Goal: Information Seeking & Learning: Check status

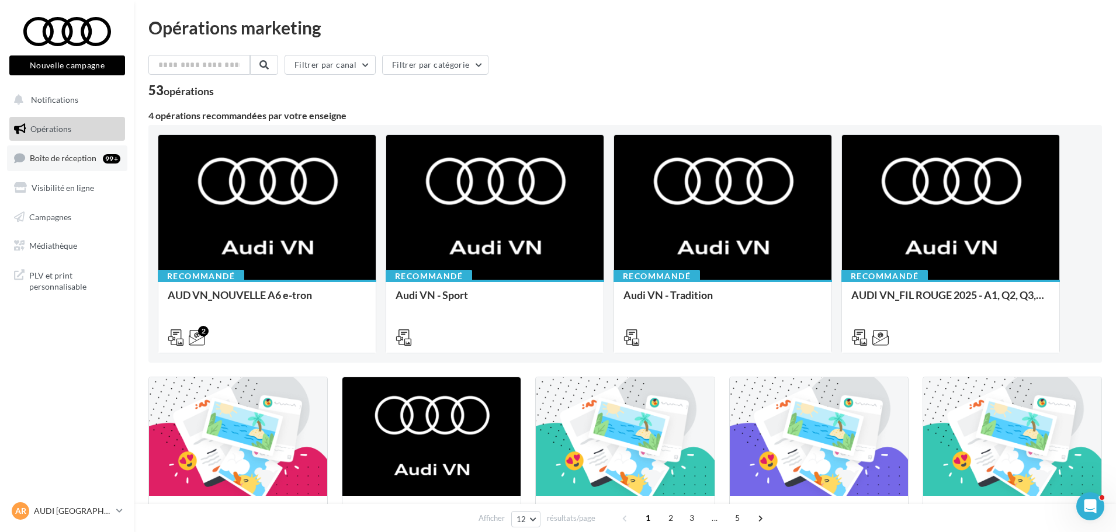
click at [70, 156] on span "Boîte de réception" at bounding box center [63, 158] width 67 height 10
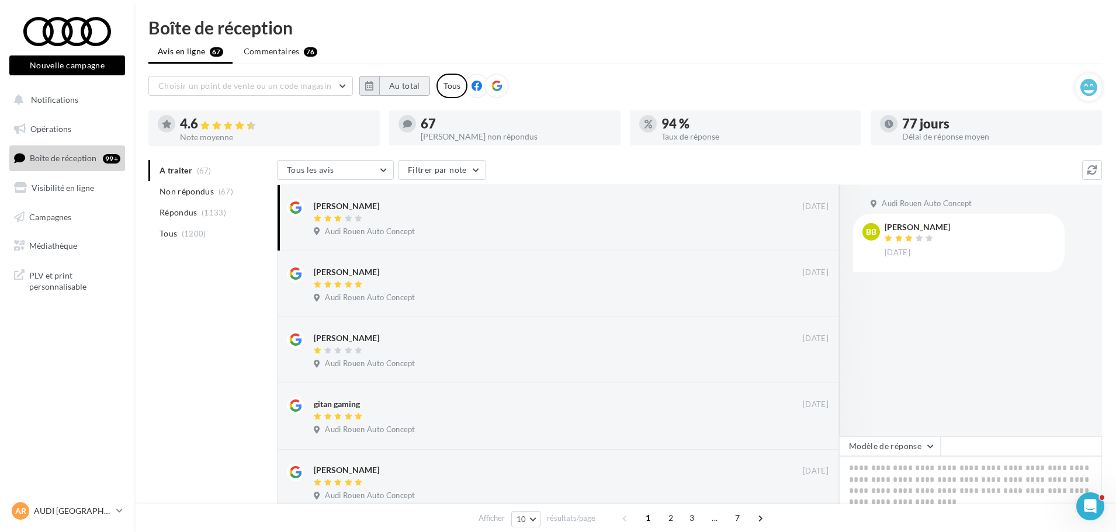
click at [391, 88] on button "Au total" at bounding box center [404, 86] width 51 height 20
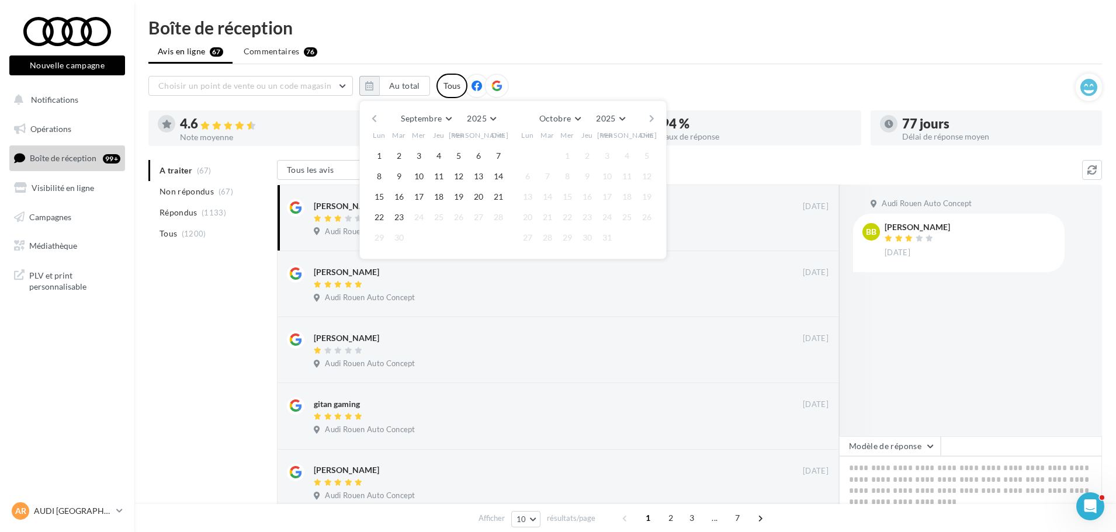
click at [374, 118] on button "button" at bounding box center [374, 118] width 10 height 16
click at [402, 157] on button "1" at bounding box center [399, 156] width 18 height 18
click at [442, 237] on button "31" at bounding box center [439, 238] width 18 height 18
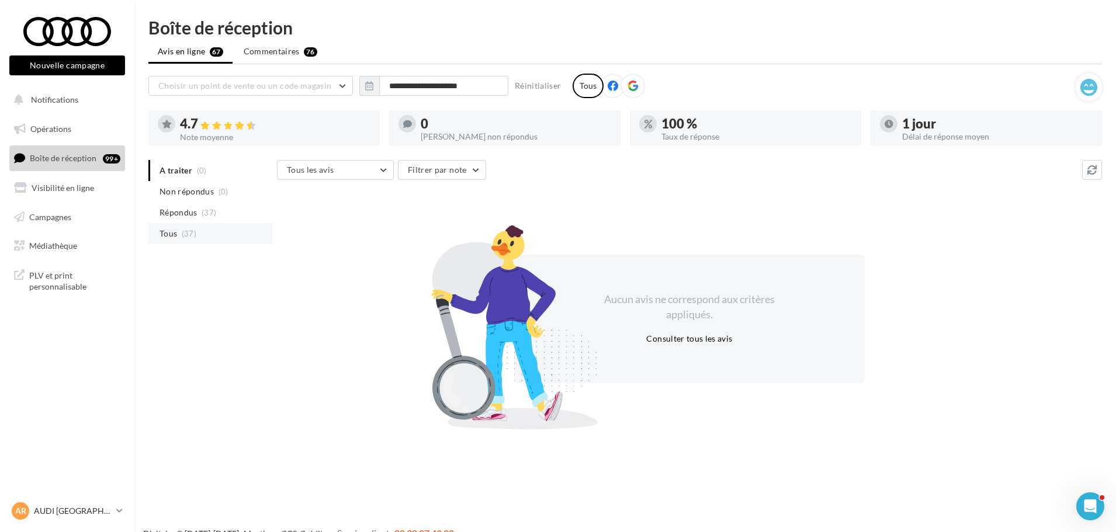
click at [203, 234] on li "Tous (37)" at bounding box center [210, 233] width 124 height 21
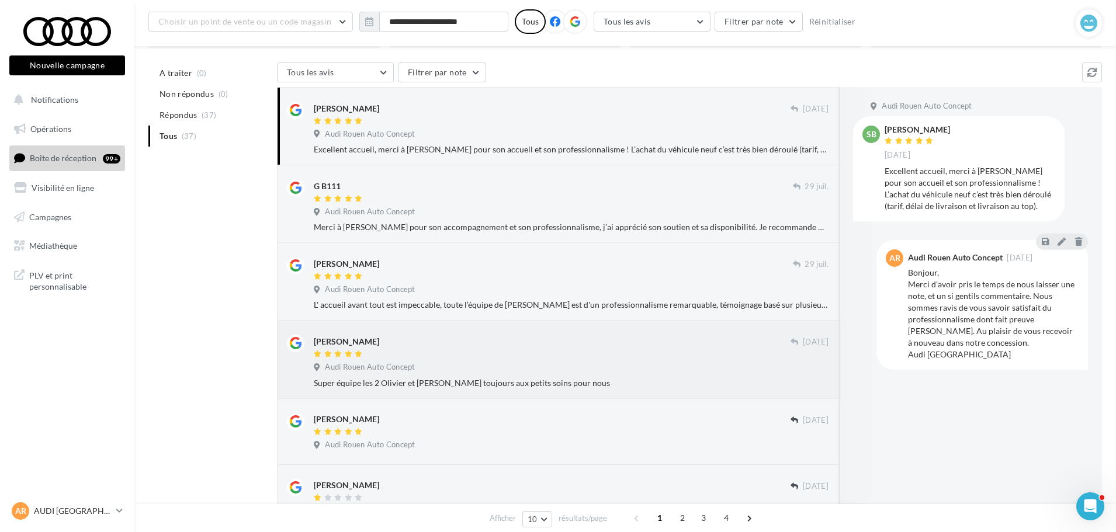
scroll to position [117, 0]
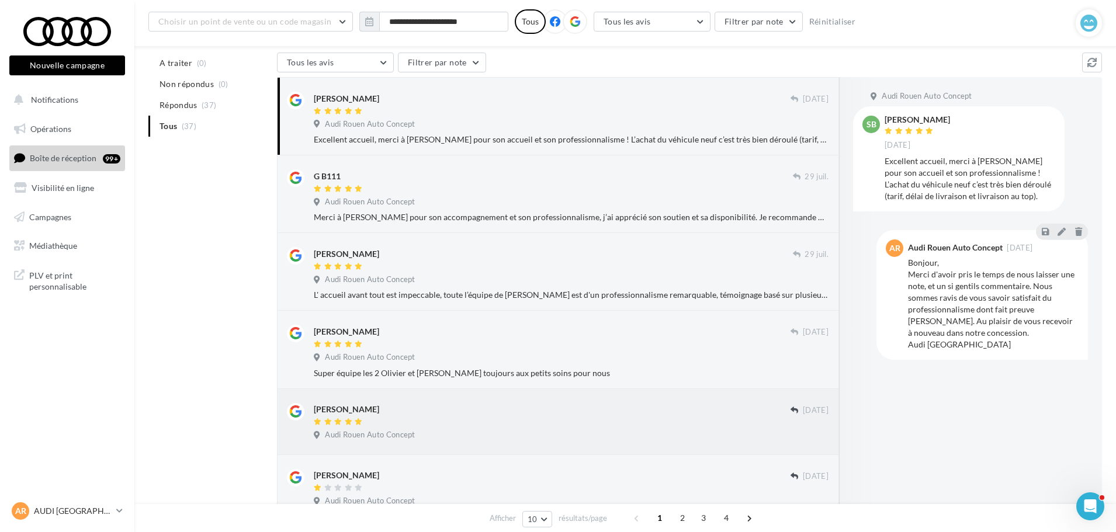
click at [454, 416] on div "marie laurence dasilva neto" at bounding box center [552, 415] width 477 height 25
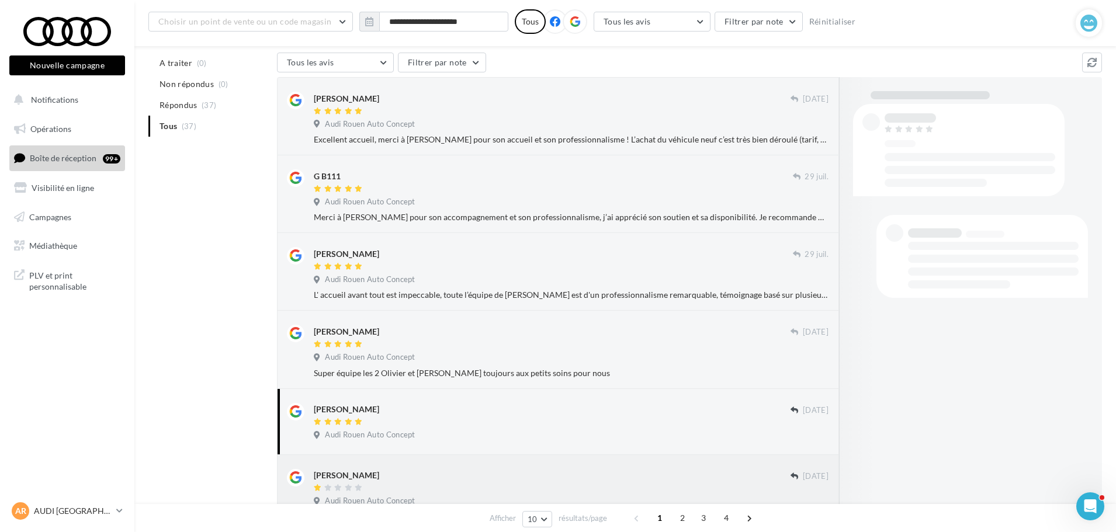
click at [443, 462] on div "Louis Tay 26 juil. Audi Rouen Auto Concept" at bounding box center [558, 488] width 562 height 66
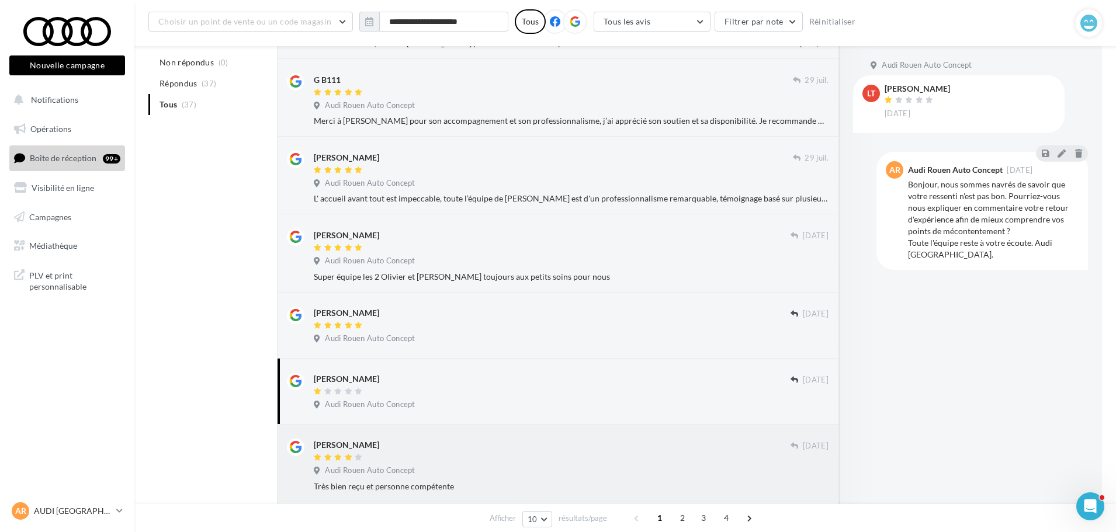
scroll to position [234, 0]
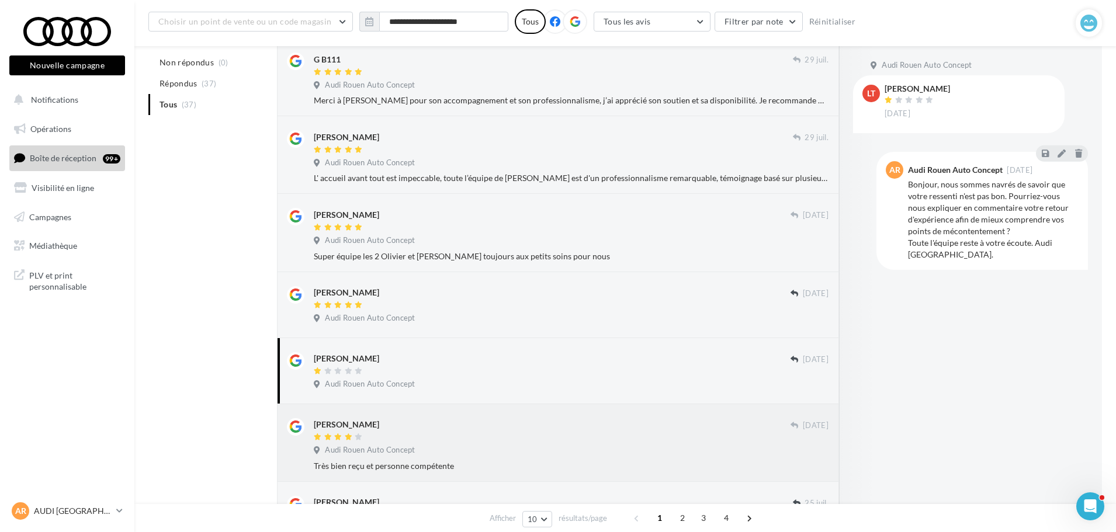
click at [412, 423] on div "David Billard" at bounding box center [552, 424] width 477 height 12
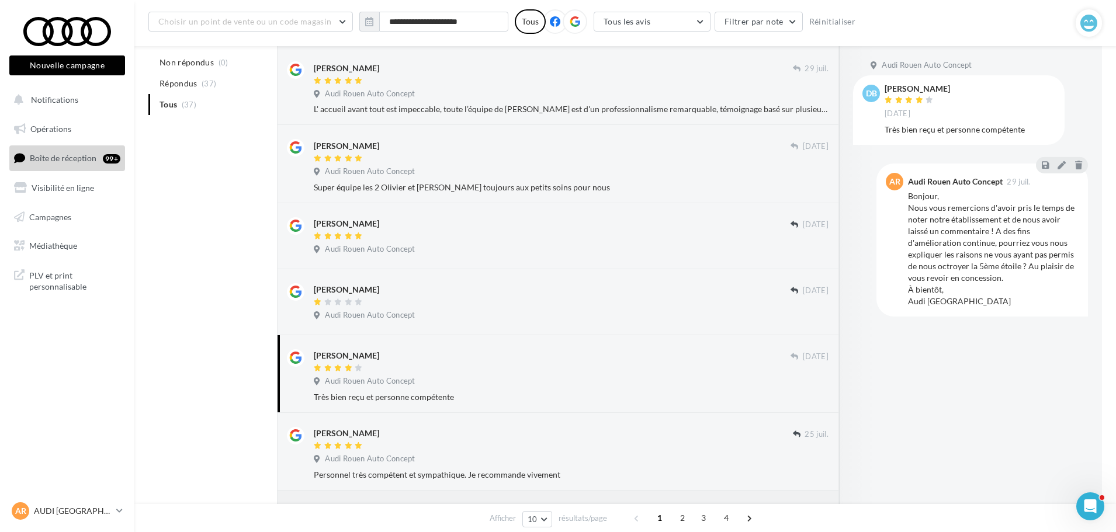
scroll to position [467, 0]
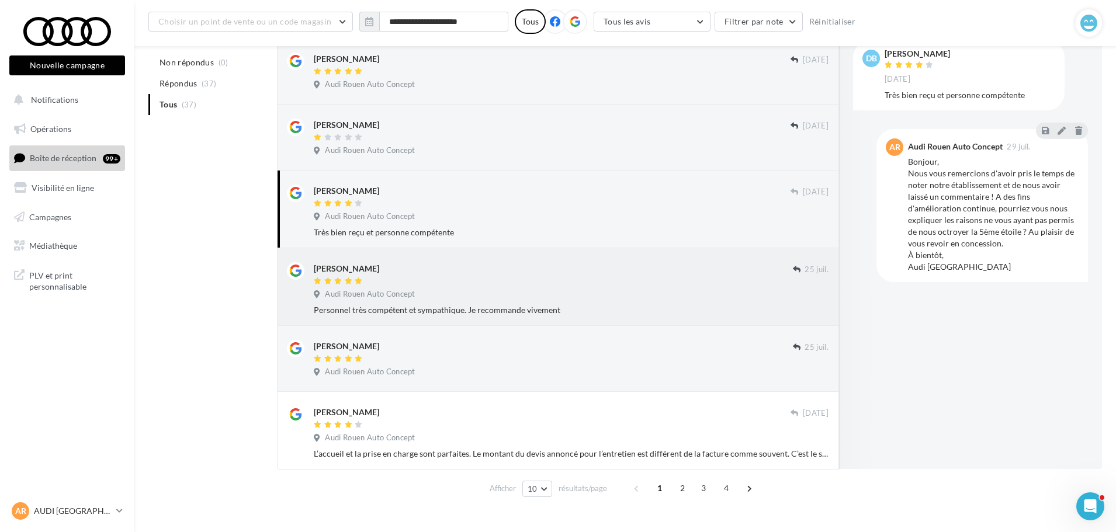
click at [416, 303] on div "Claire Mariette 25 juil. Audi Rouen Auto Concept Personnel très compétent et sy…" at bounding box center [571, 289] width 515 height 54
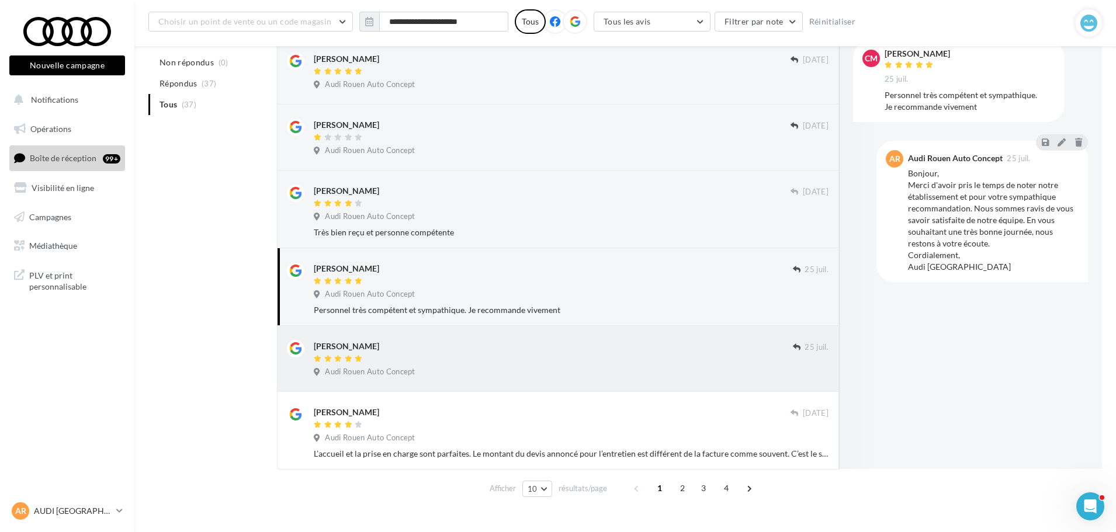
click at [437, 368] on div "Audi Rouen Auto Concept" at bounding box center [571, 373] width 515 height 13
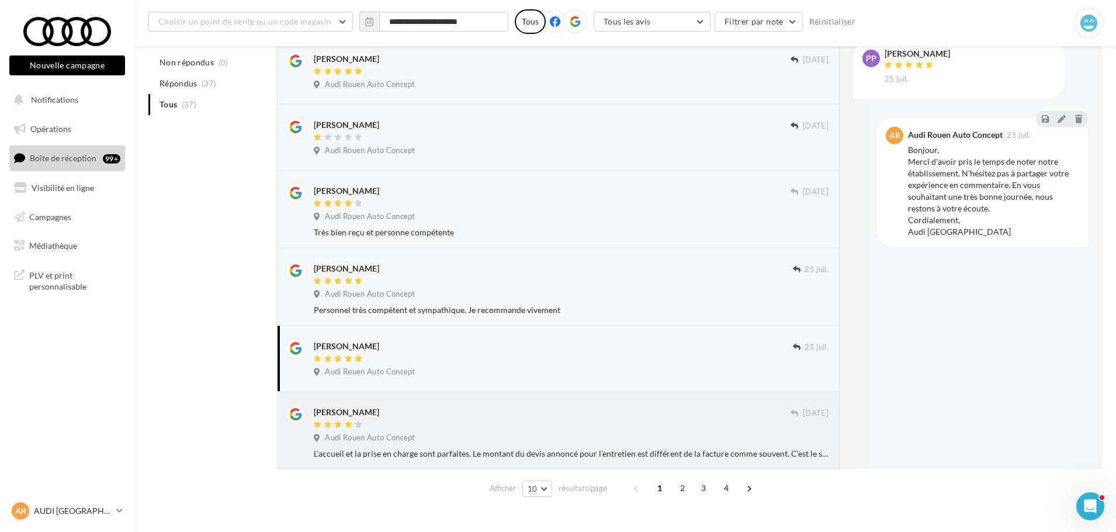
click at [532, 420] on div "David FERRE" at bounding box center [552, 418] width 477 height 25
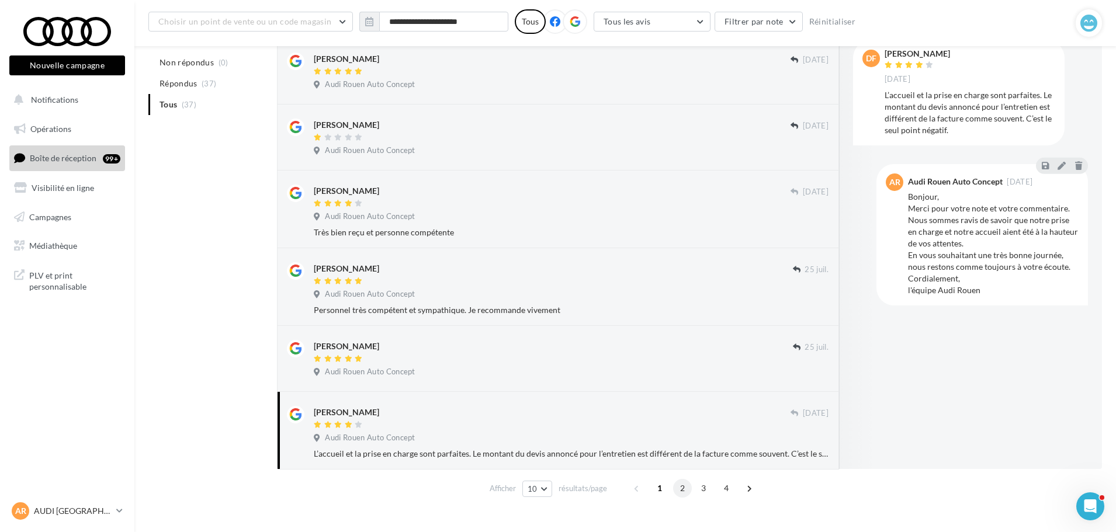
click at [680, 492] on span "2" at bounding box center [682, 488] width 19 height 19
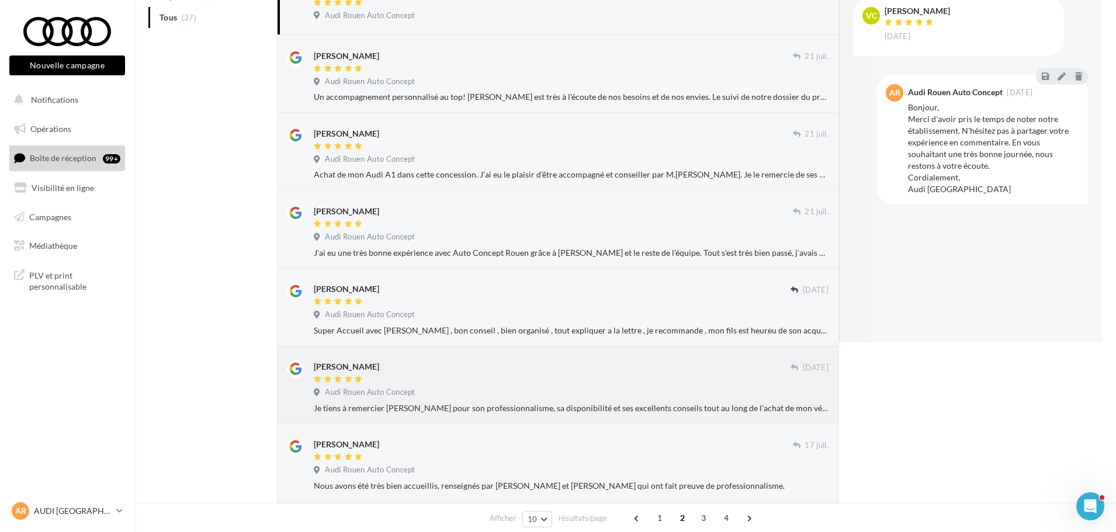
scroll to position [0, 0]
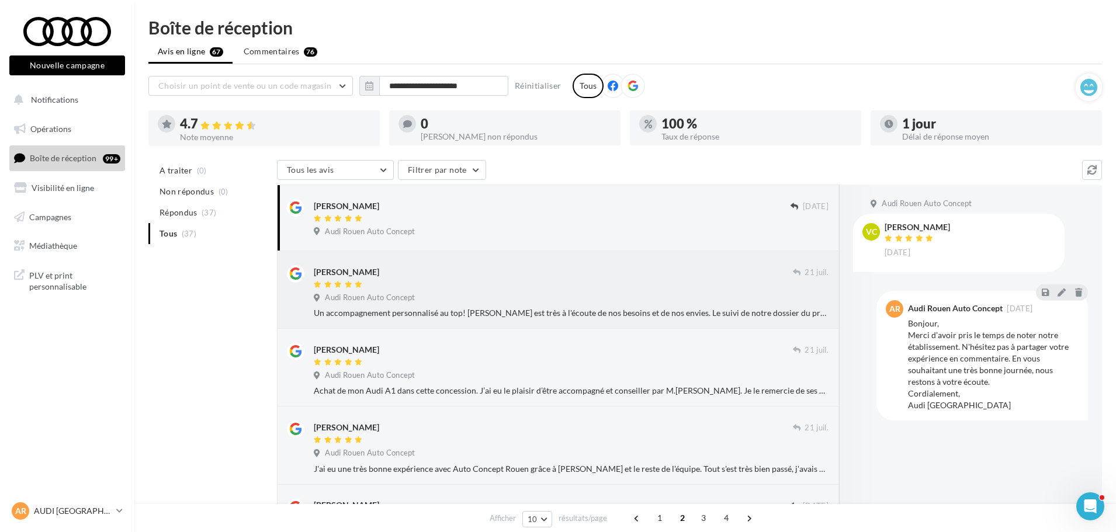
click at [475, 270] on div "Sarah Lavoipiere" at bounding box center [553, 271] width 479 height 12
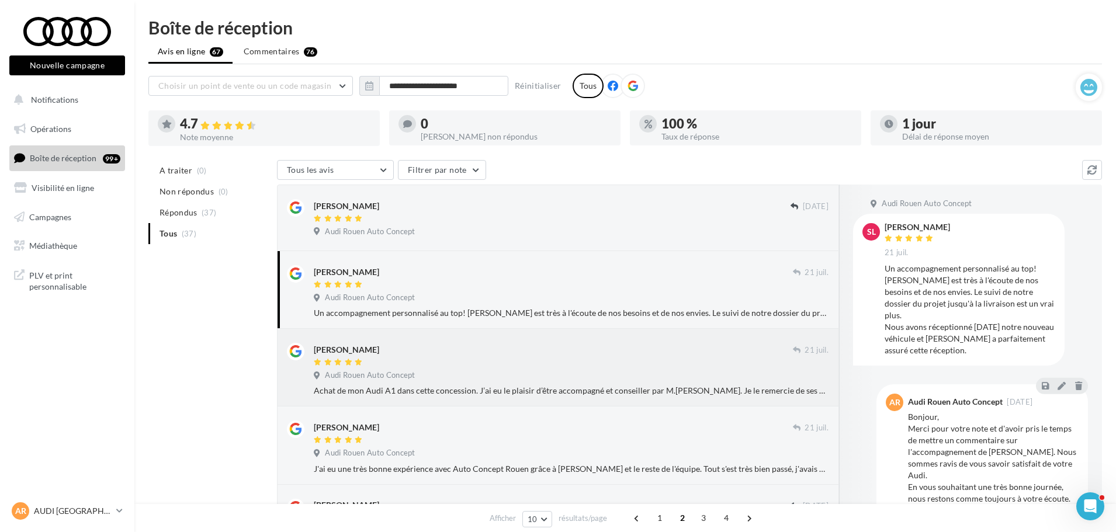
click at [437, 358] on div at bounding box center [553, 363] width 479 height 10
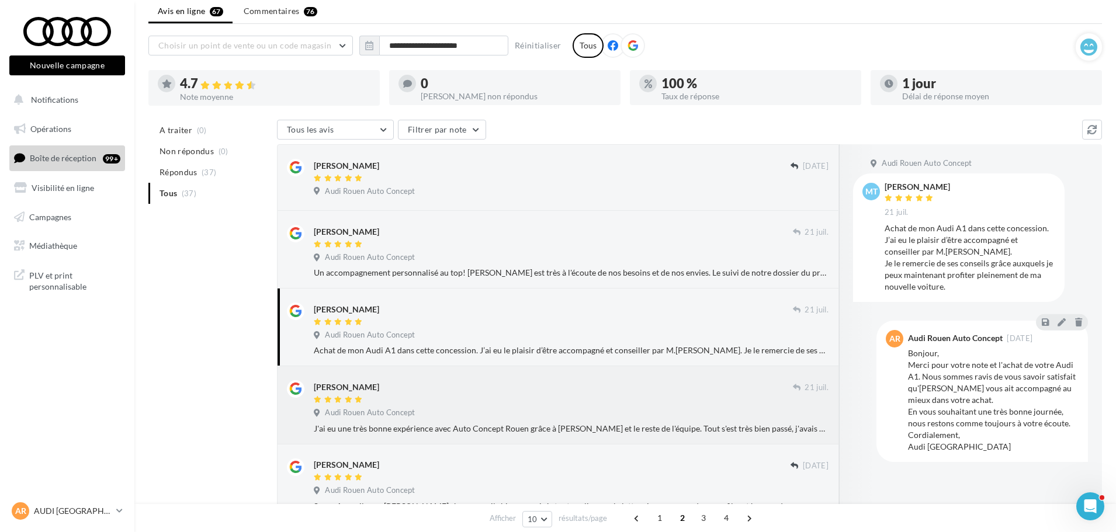
scroll to position [58, 0]
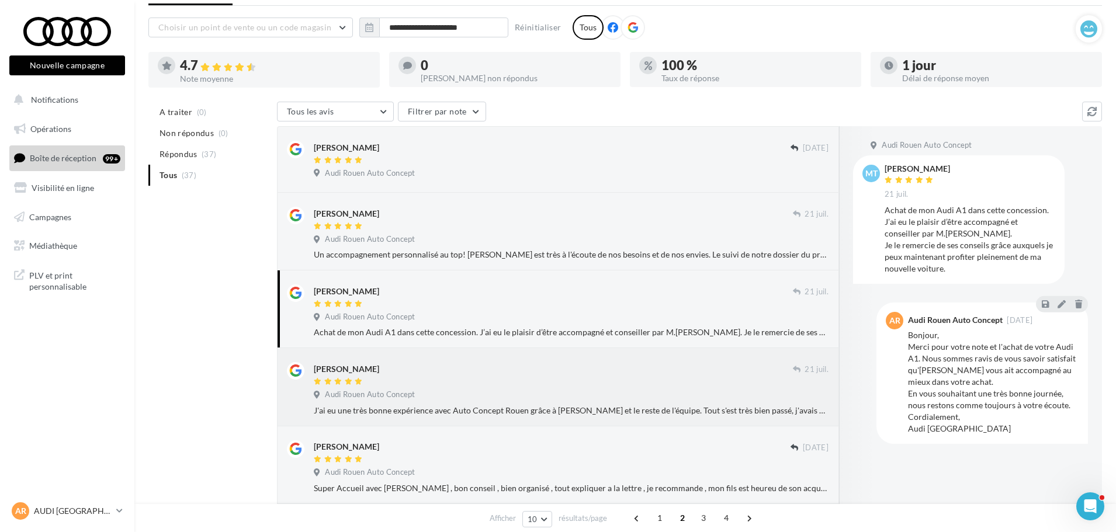
click at [446, 371] on div "Tamer Mahamdeh" at bounding box center [553, 368] width 479 height 12
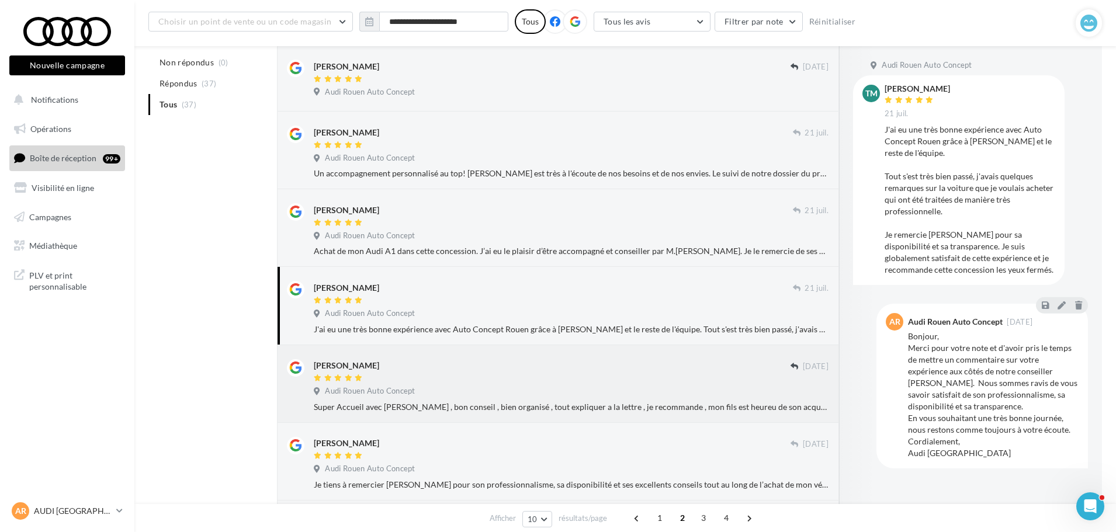
scroll to position [175, 0]
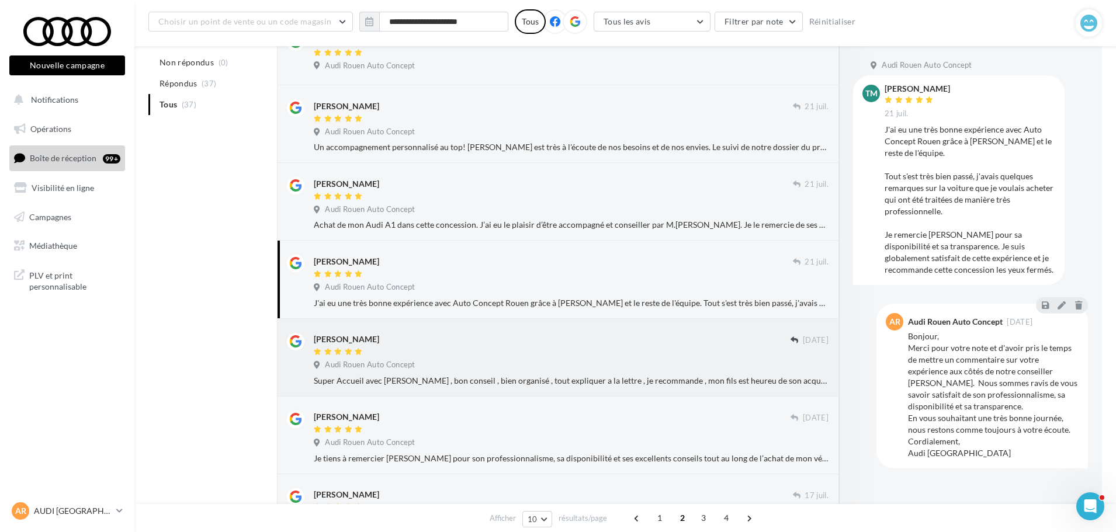
click at [355, 363] on span "Audi Rouen Auto Concept" at bounding box center [370, 365] width 90 height 11
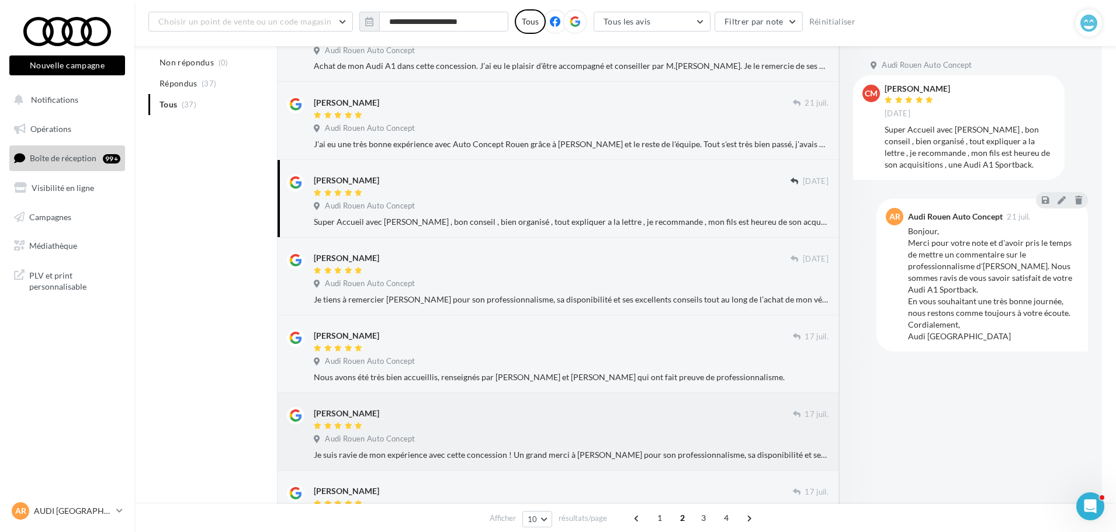
scroll to position [409, 0]
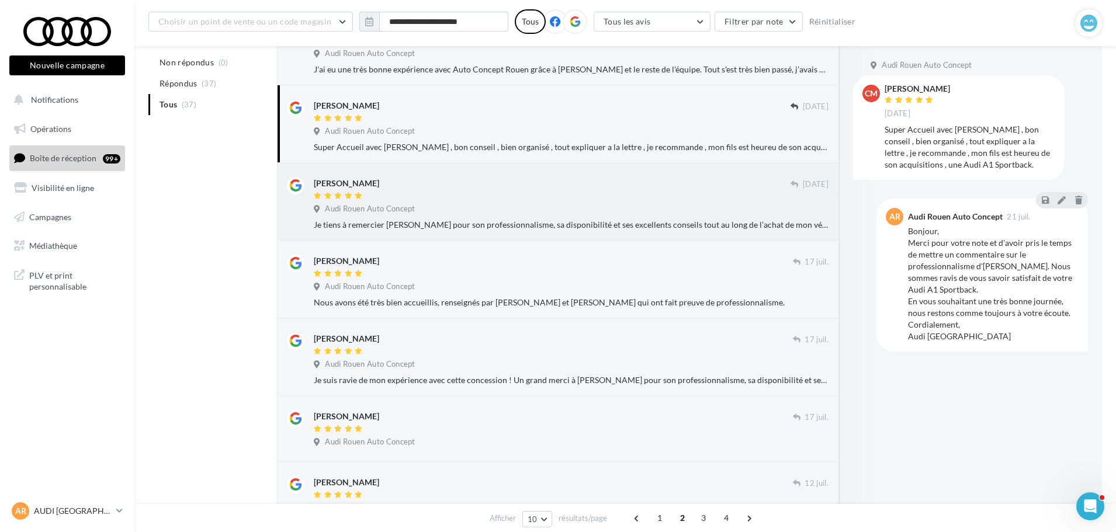
click at [345, 221] on div "Je tiens à remercier Mr Parmentier pour son professionnalisme, sa disponibilité…" at bounding box center [571, 225] width 515 height 12
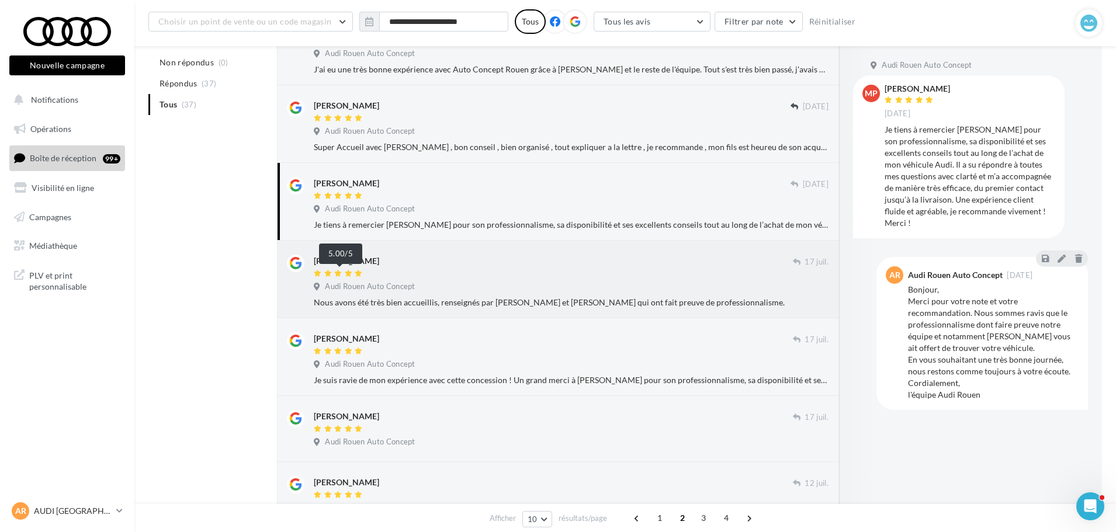
click at [328, 275] on icon at bounding box center [328, 273] width 8 height 7
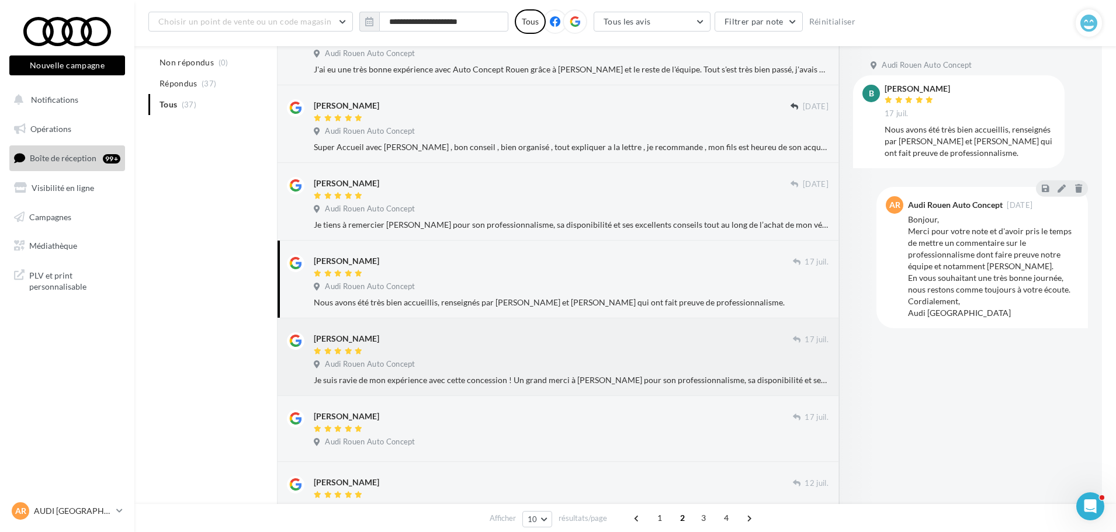
click at [356, 367] on span "Audi Rouen Auto Concept" at bounding box center [370, 364] width 90 height 11
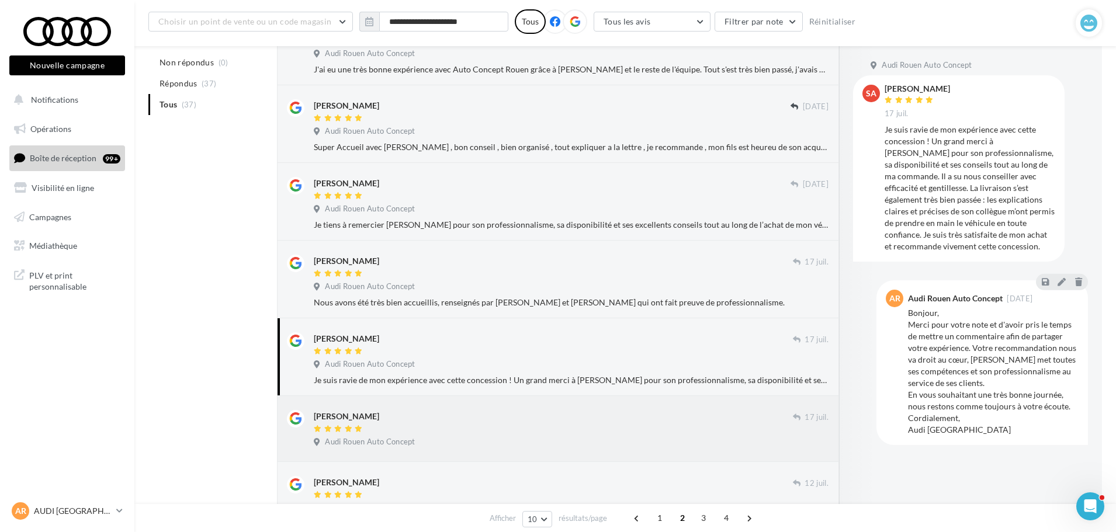
click at [497, 416] on div "Gerald Letellier" at bounding box center [553, 416] width 479 height 12
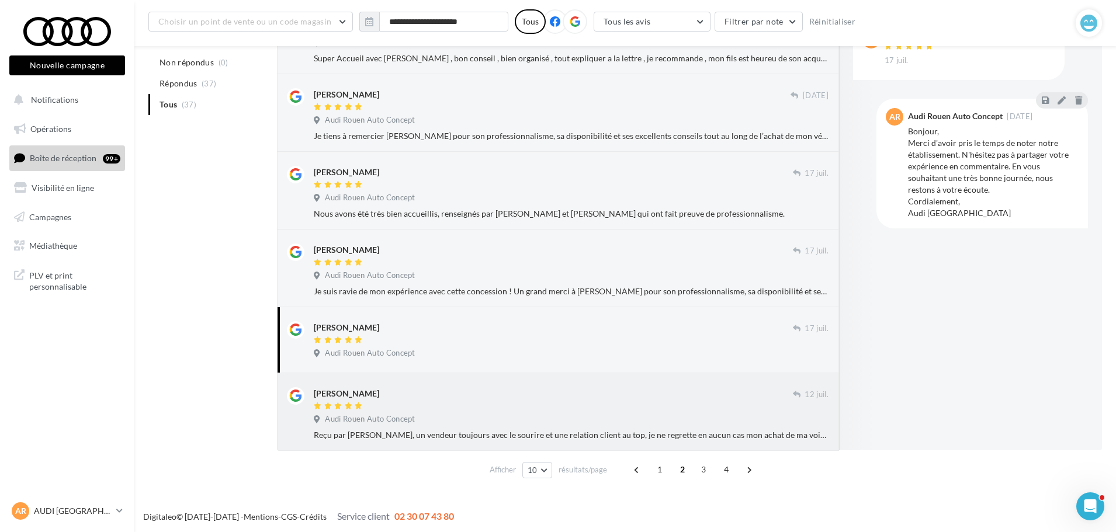
scroll to position [499, 0]
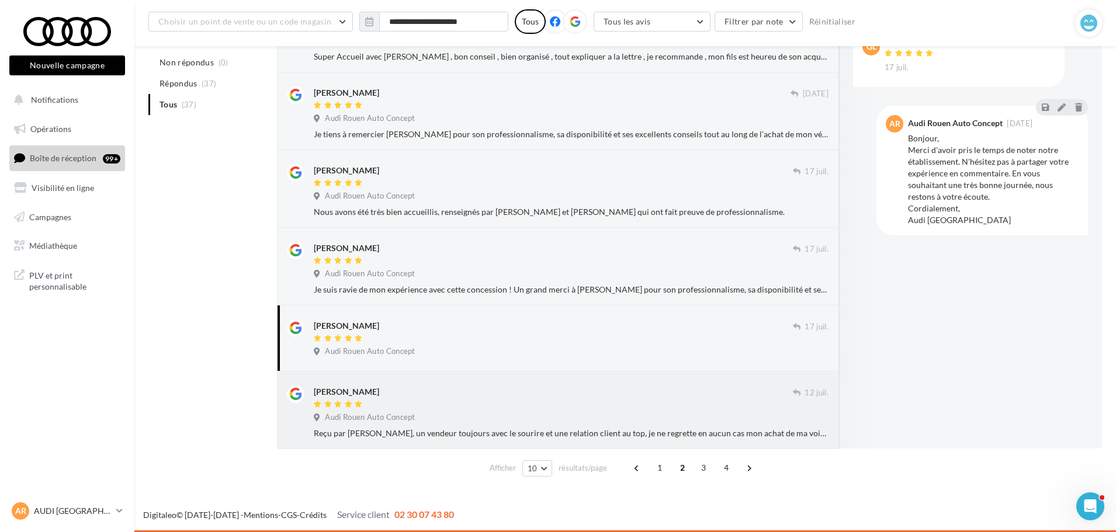
click at [472, 414] on div "Audi Rouen Auto Concept" at bounding box center [571, 418] width 515 height 13
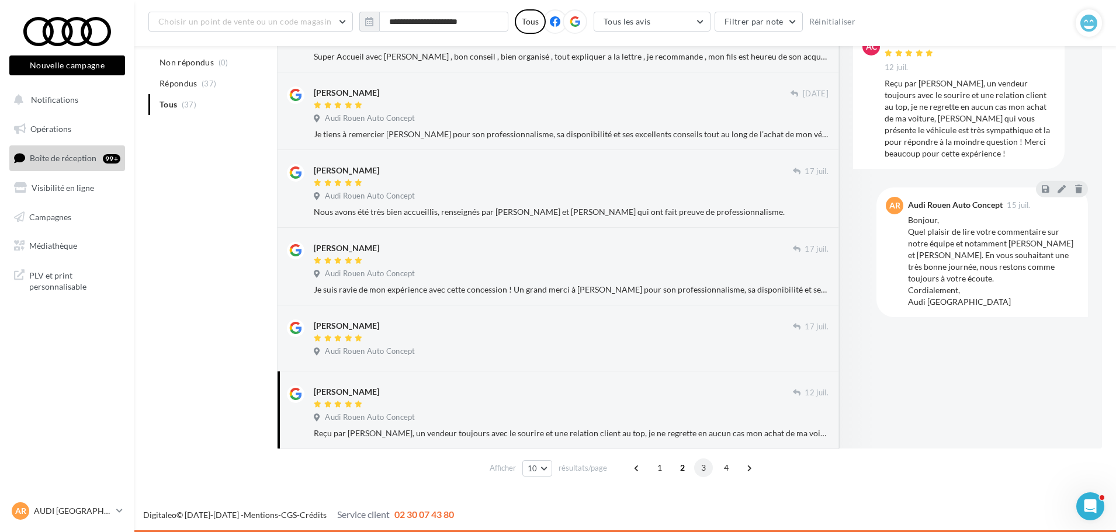
click at [699, 468] on span "3" at bounding box center [703, 467] width 19 height 19
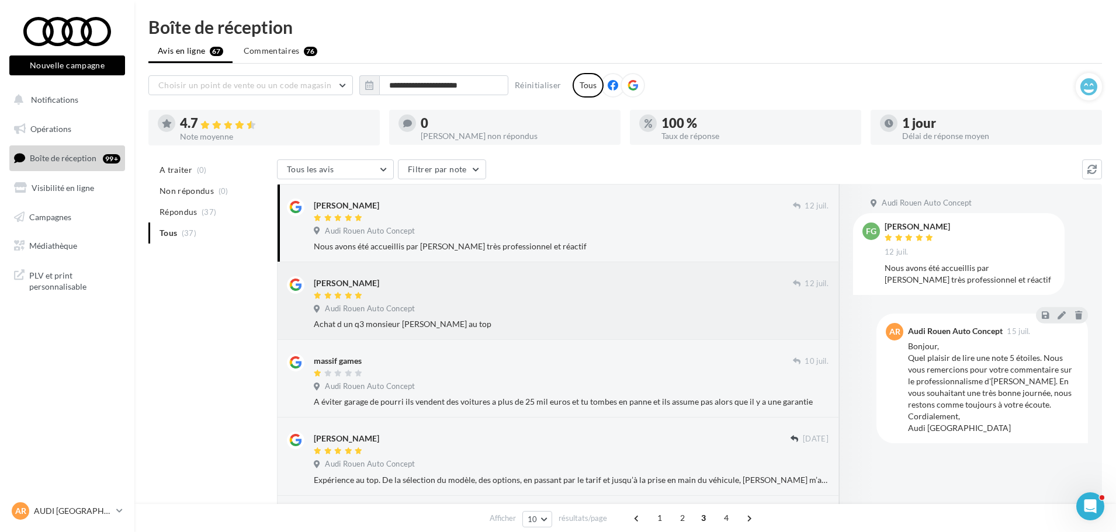
scroll to position [0, 0]
click at [502, 300] on div at bounding box center [553, 297] width 479 height 10
click at [495, 381] on div "massif games 10 juil. Audi Rouen Auto Concept A éviter garage de pourri ils ven…" at bounding box center [571, 382] width 515 height 54
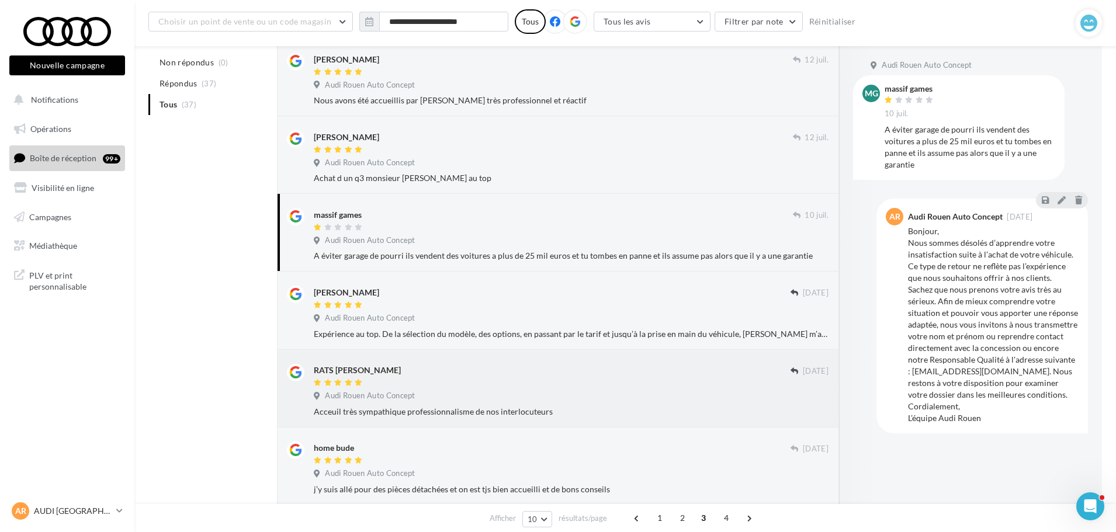
scroll to position [234, 0]
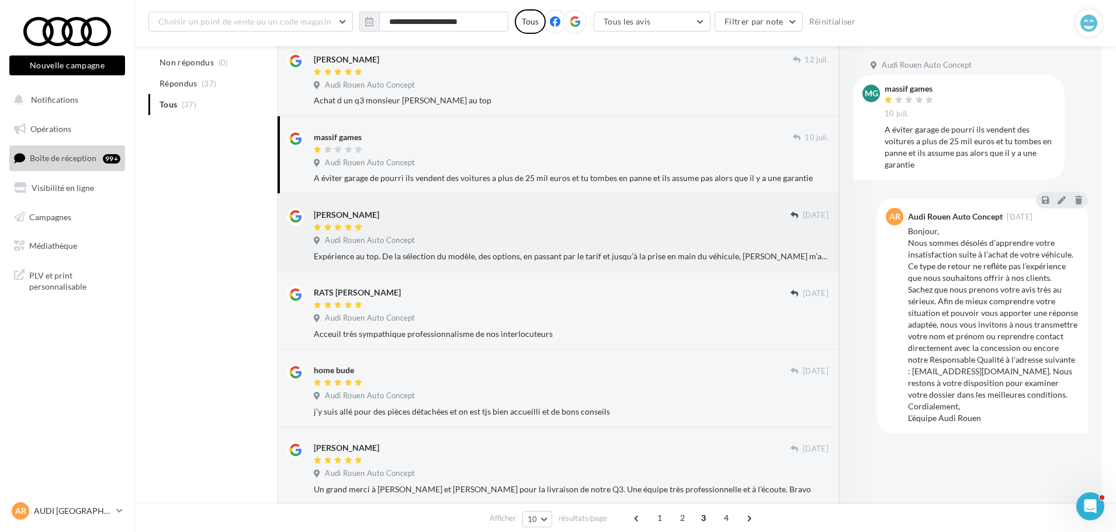
click at [453, 246] on div "Audi Rouen Auto Concept" at bounding box center [571, 241] width 515 height 13
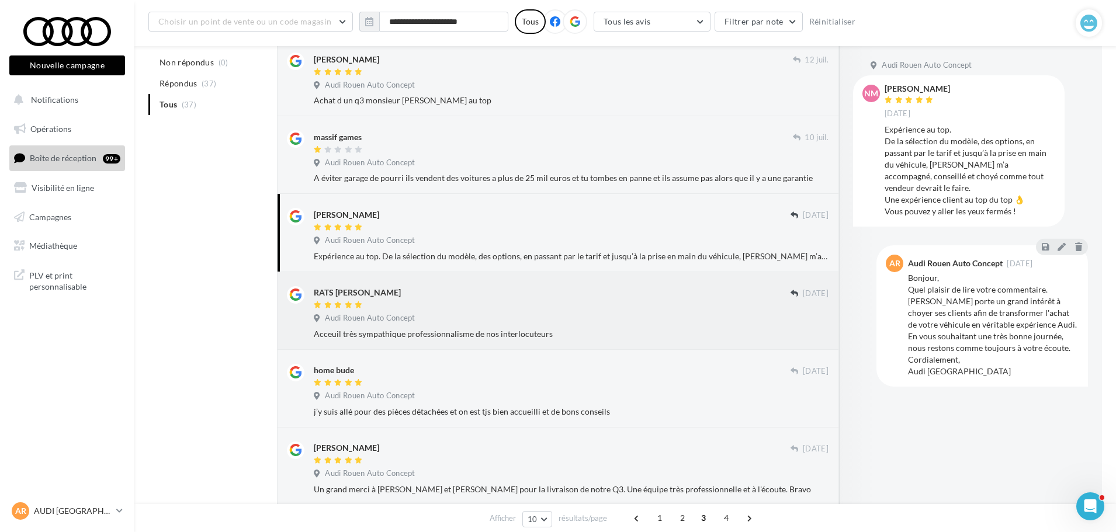
click at [481, 307] on div at bounding box center [552, 306] width 477 height 10
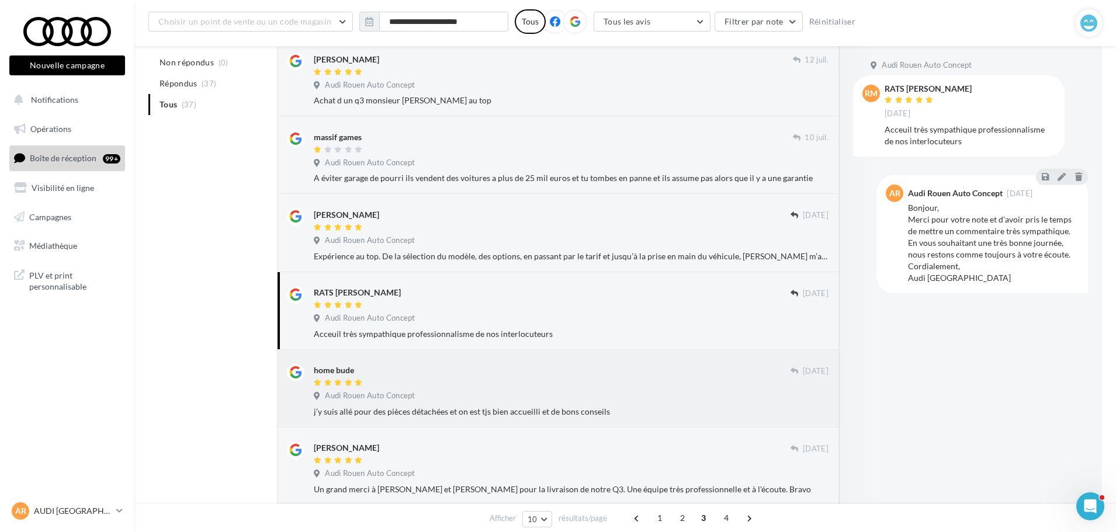
click at [531, 392] on div "home bude 06 juil. Audi Rouen Auto Concept j’y suis allé pour des pièces détach…" at bounding box center [571, 391] width 515 height 54
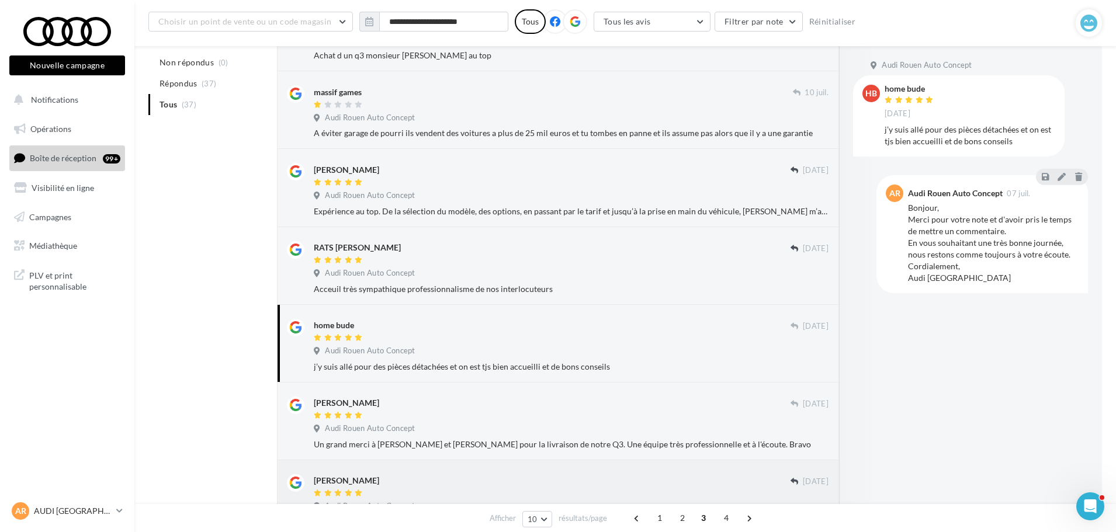
scroll to position [350, 0]
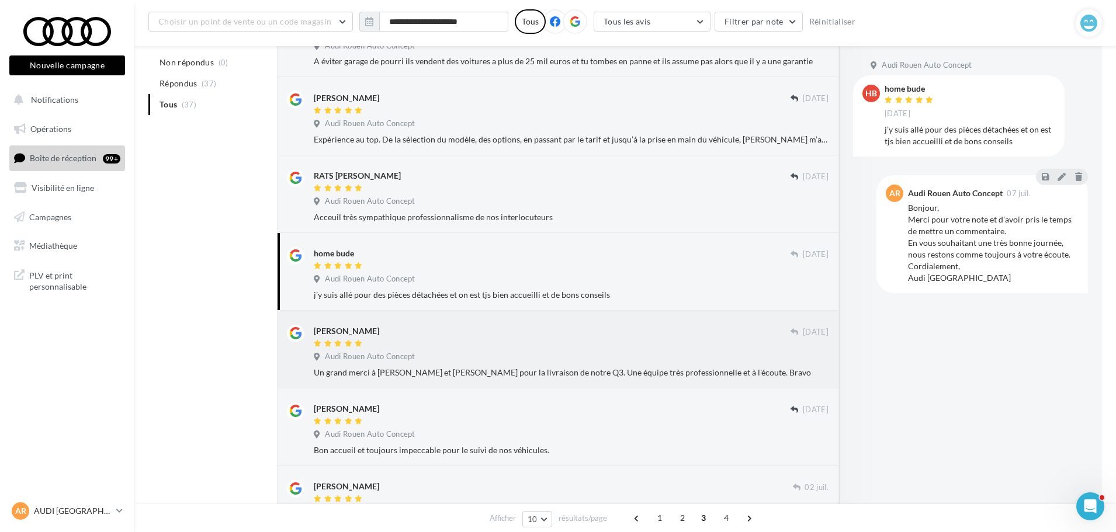
click at [524, 369] on div "Un grand merci à Sabrina et Olivier pour la livraison de notre Q3. Une équipe t…" at bounding box center [571, 373] width 515 height 12
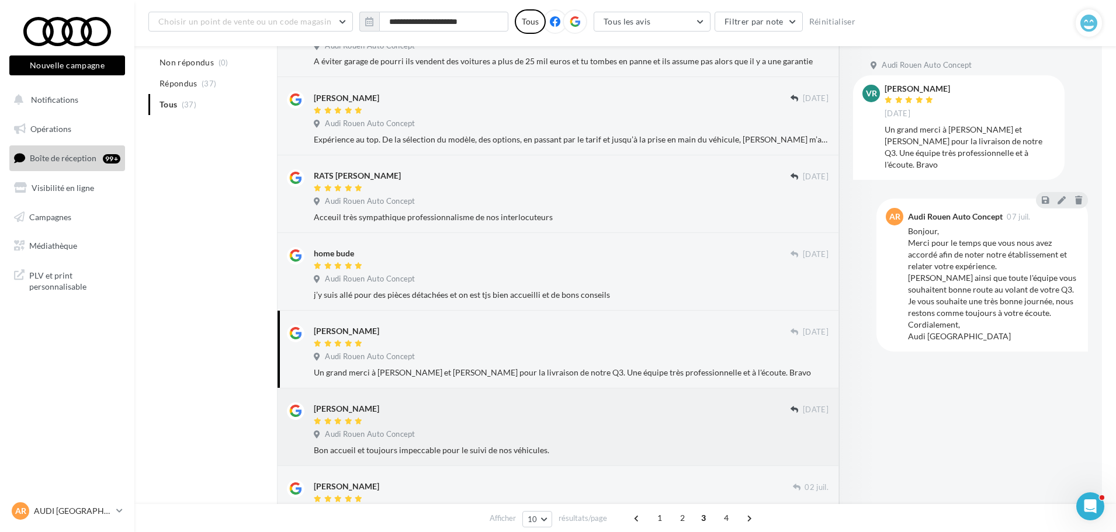
click at [516, 446] on div "Bon accueil et toujours impeccable pour le suivi de nos véhicules." at bounding box center [571, 450] width 515 height 12
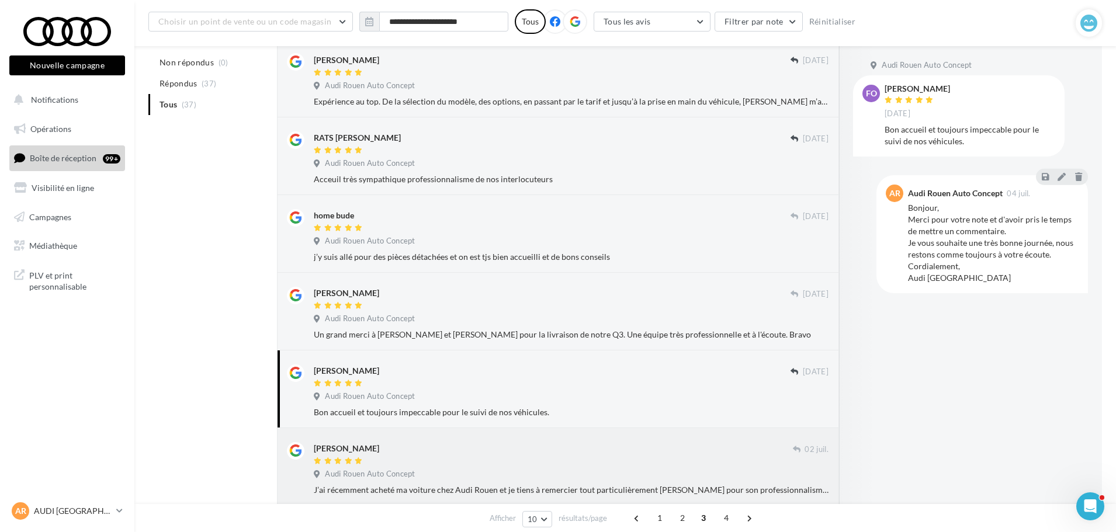
scroll to position [409, 0]
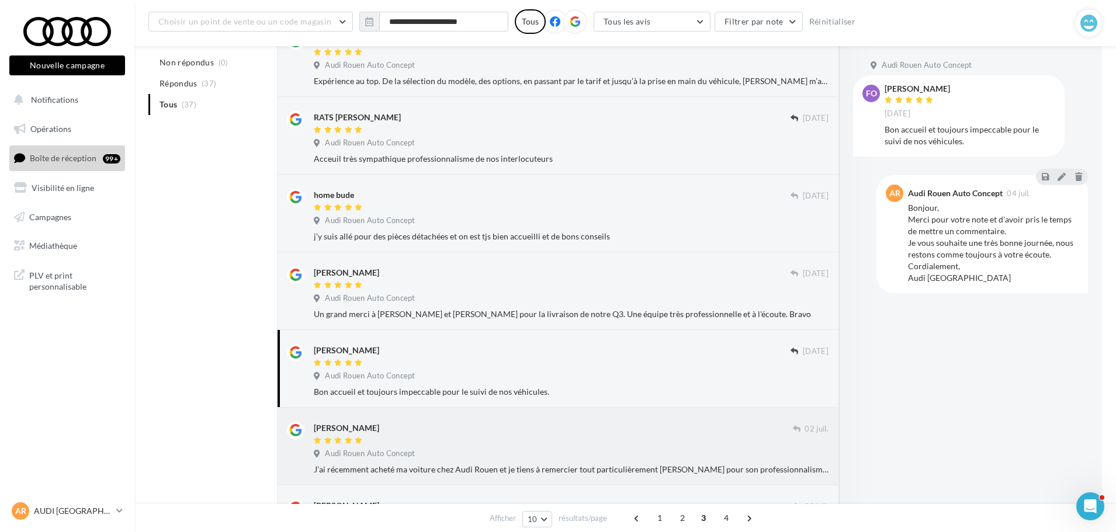
click at [484, 460] on div "Audi Rouen Auto Concept" at bounding box center [571, 455] width 515 height 13
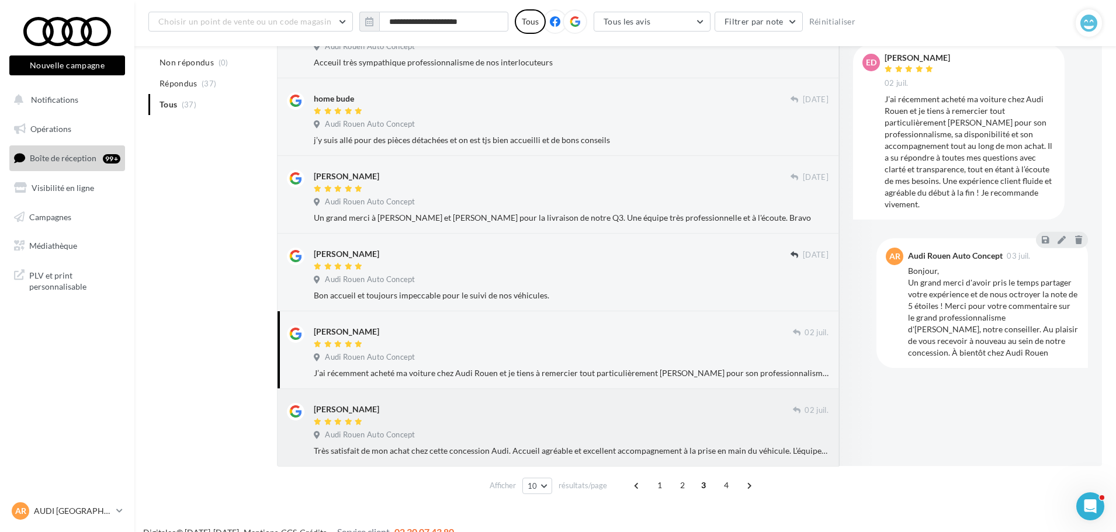
scroll to position [523, 0]
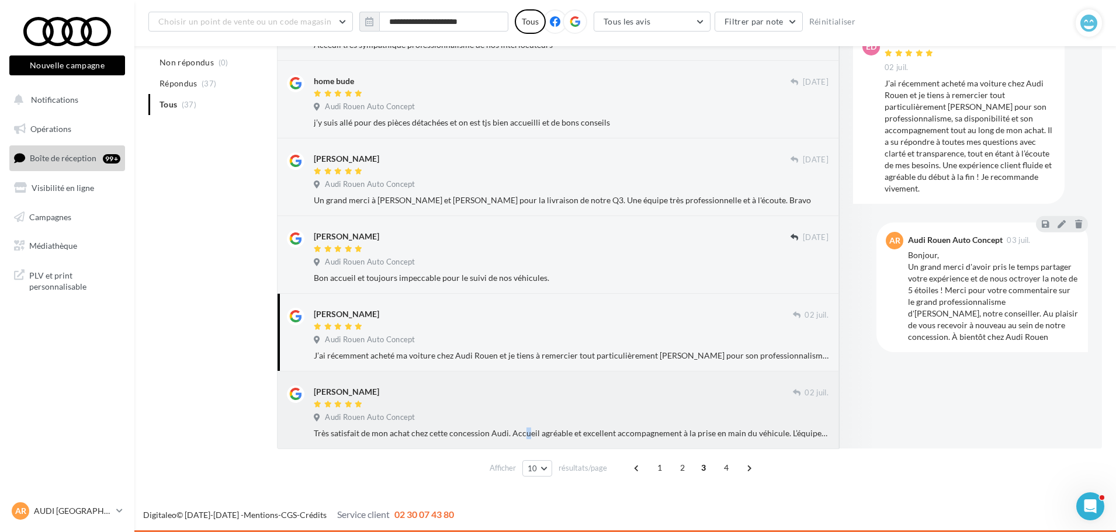
click at [492, 428] on div "Très satisfait de mon achat chez cette concession Audi. Accueil agréable et exc…" at bounding box center [571, 434] width 515 height 12
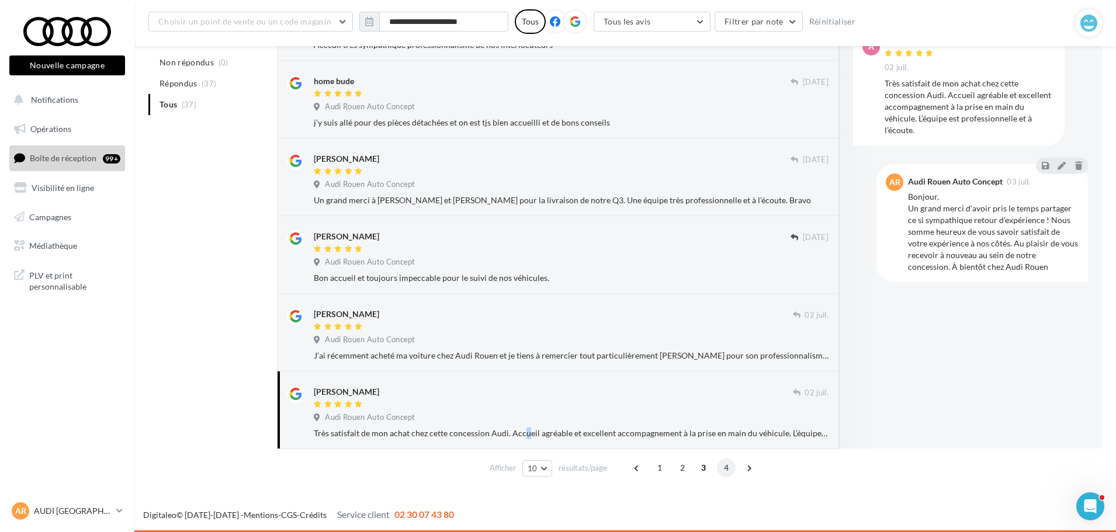
click at [727, 469] on span "4" at bounding box center [726, 467] width 19 height 19
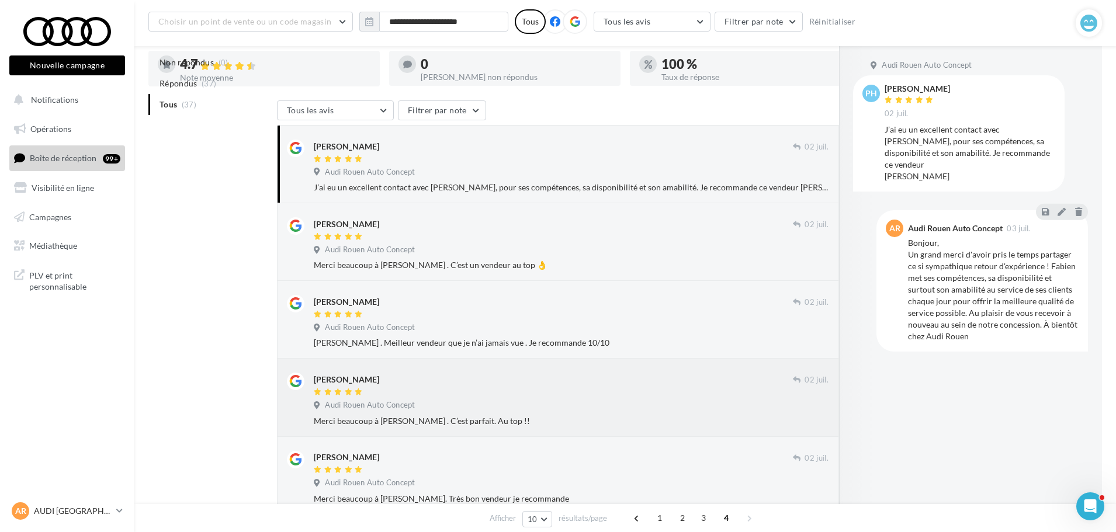
scroll to position [0, 0]
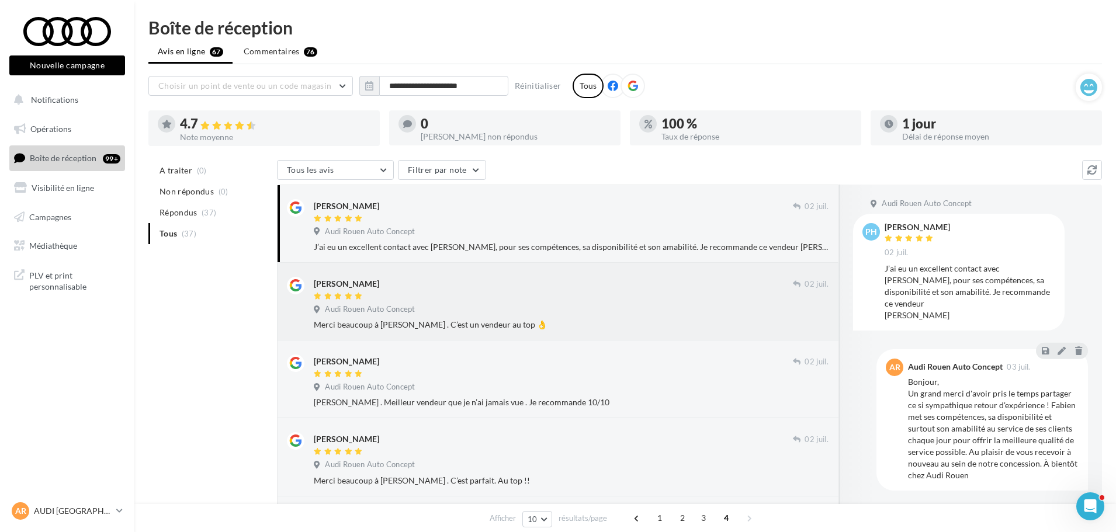
click at [590, 307] on div "Audi Rouen Auto Concept" at bounding box center [571, 310] width 515 height 13
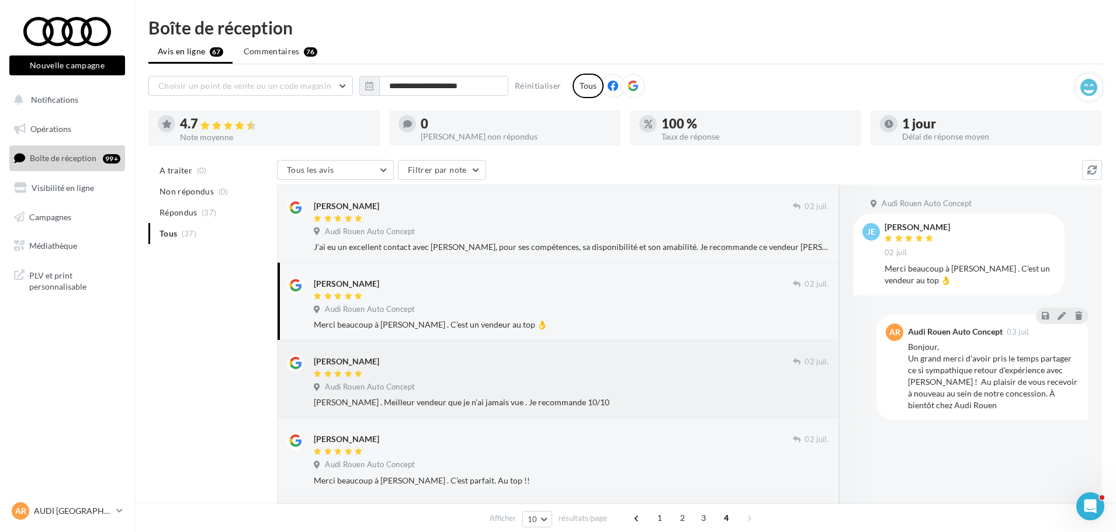
click at [531, 369] on div "Alex Olry" at bounding box center [553, 367] width 479 height 25
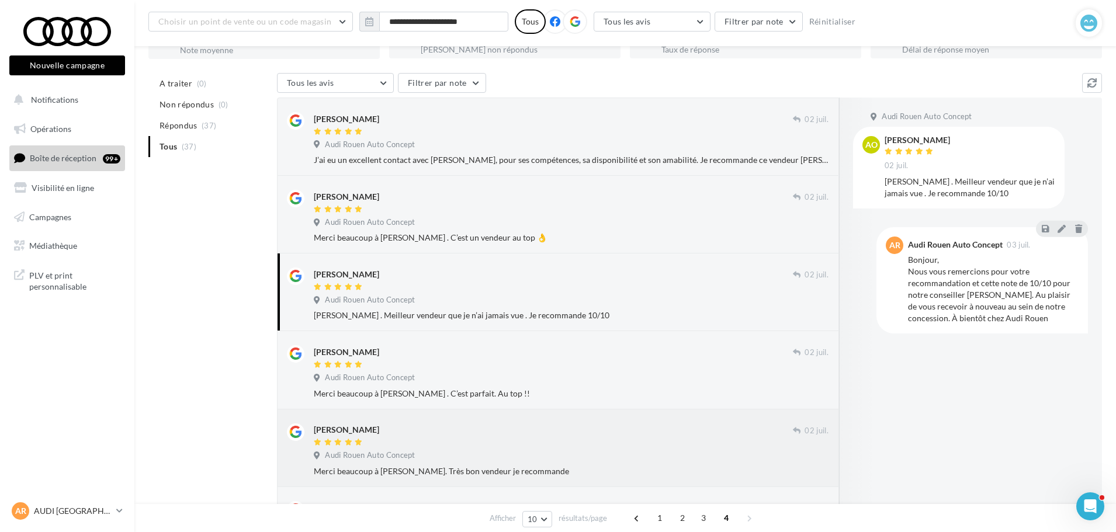
scroll to position [117, 0]
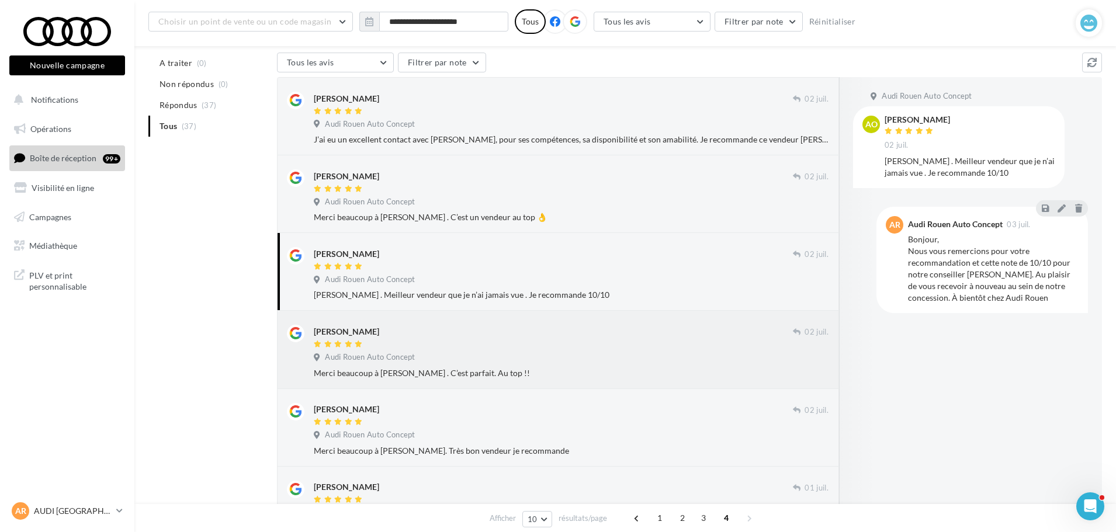
click at [498, 366] on div "Jérôme Brunet 02 juil. Audi Rouen Auto Concept Merci beaucoup à Frédéric Bocque…" at bounding box center [571, 352] width 515 height 54
click at [450, 421] on div at bounding box center [553, 423] width 479 height 10
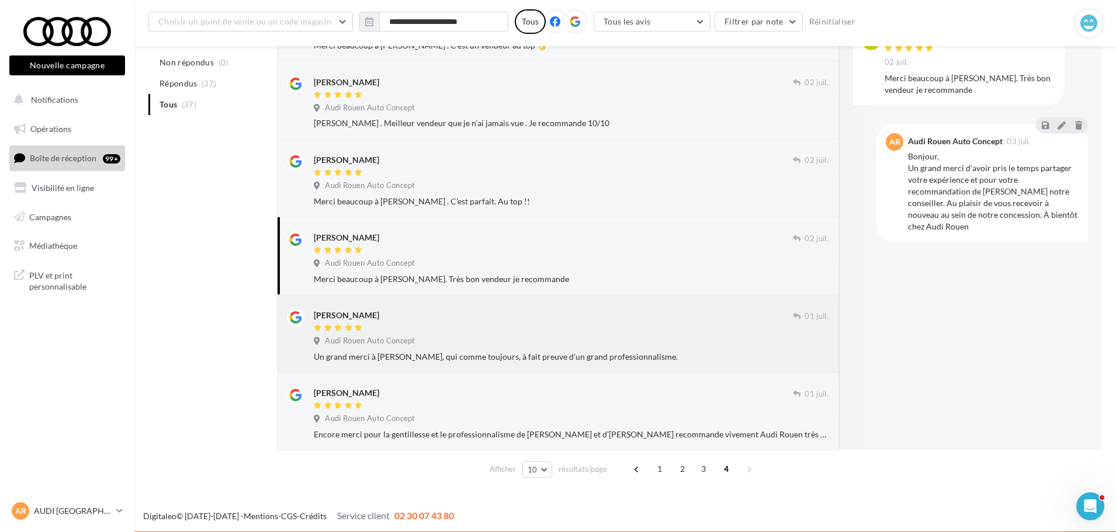
scroll to position [290, 0]
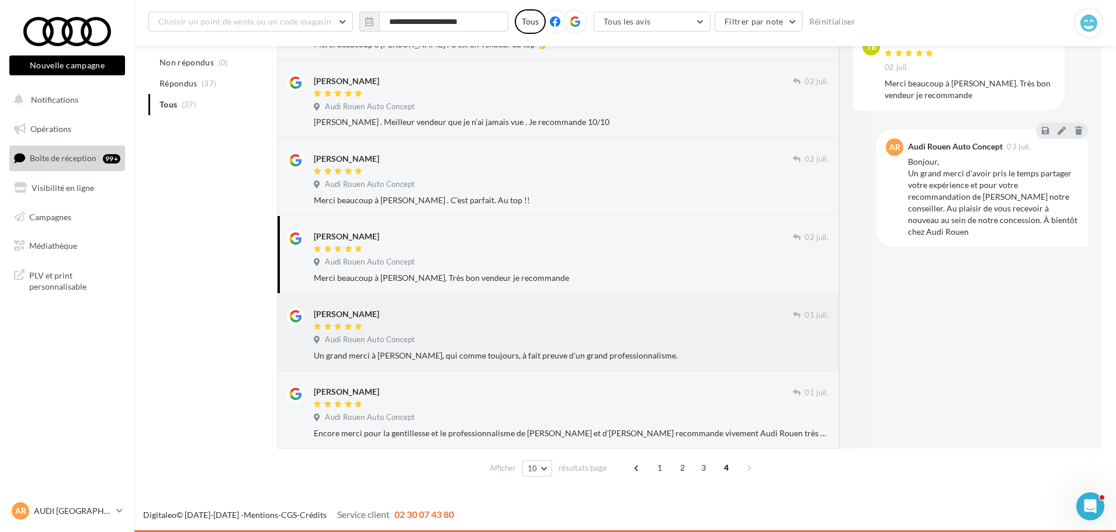
click at [422, 335] on div "Audi Rouen Auto Concept" at bounding box center [571, 341] width 515 height 13
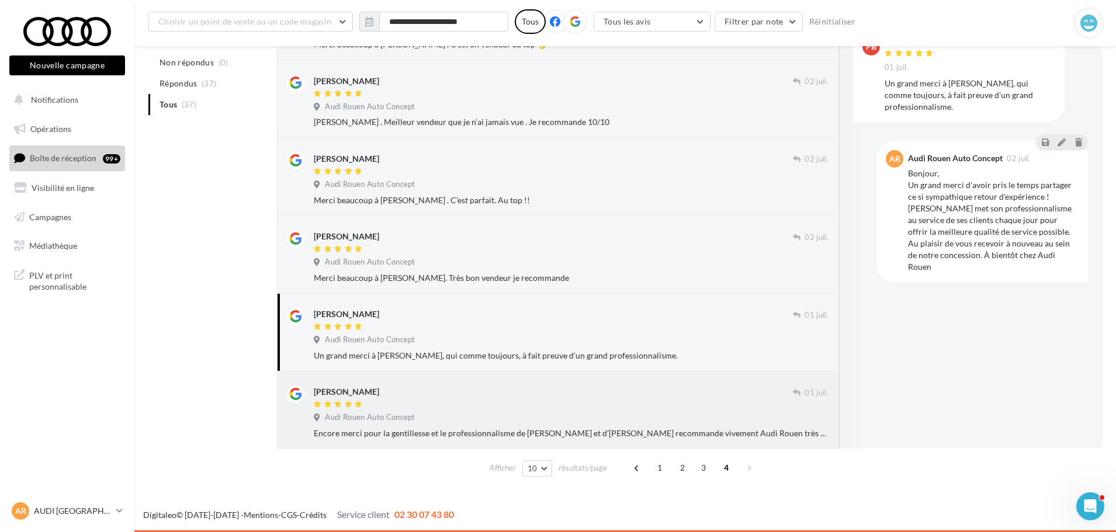
click at [566, 419] on div "Audi Rouen Auto Concept" at bounding box center [571, 418] width 515 height 13
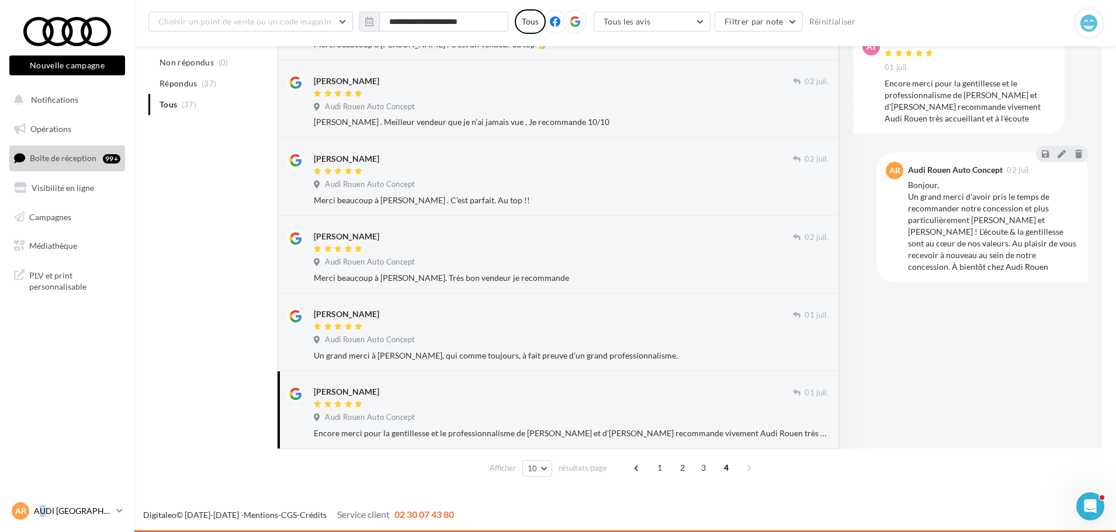
click at [45, 510] on p "AUDI [GEOGRAPHIC_DATA]" at bounding box center [73, 511] width 78 height 12
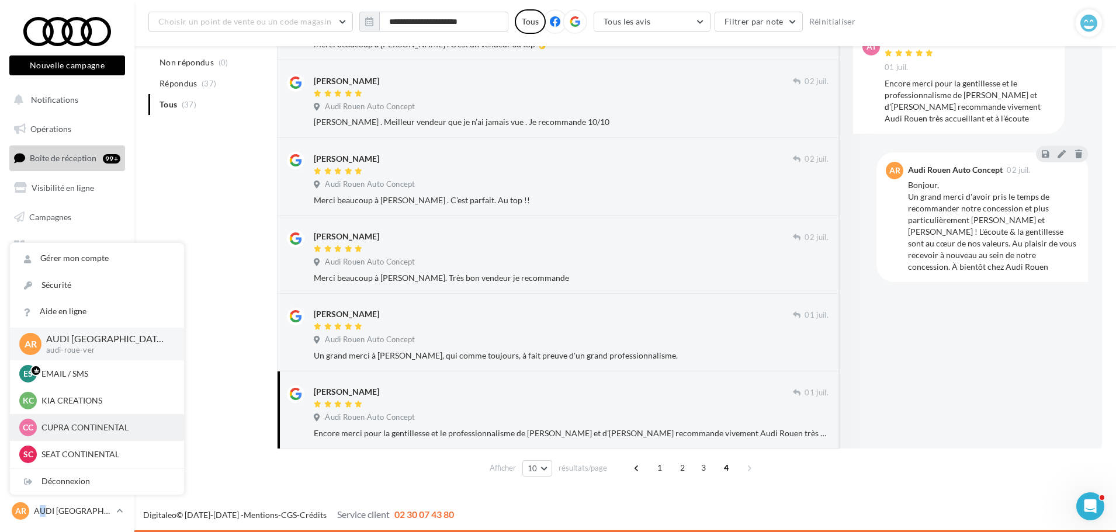
scroll to position [54, 0]
click at [101, 426] on p "AUDI LE HAVRE" at bounding box center [105, 428] width 128 height 12
click at [89, 423] on p "AUDI LE HAVRE" at bounding box center [105, 428] width 128 height 12
